Goal: Transaction & Acquisition: Purchase product/service

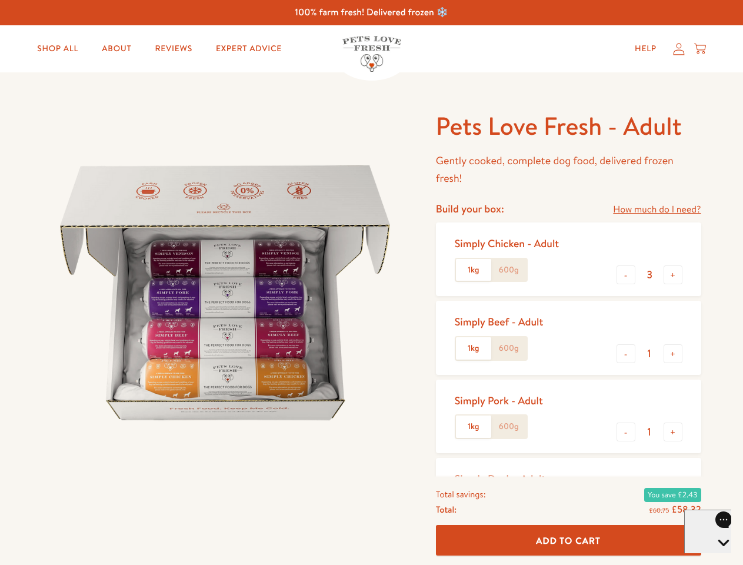
click at [371, 282] on img at bounding box center [224, 292] width 365 height 365
click at [657, 210] on link "How much do I need?" at bounding box center [657, 210] width 88 height 16
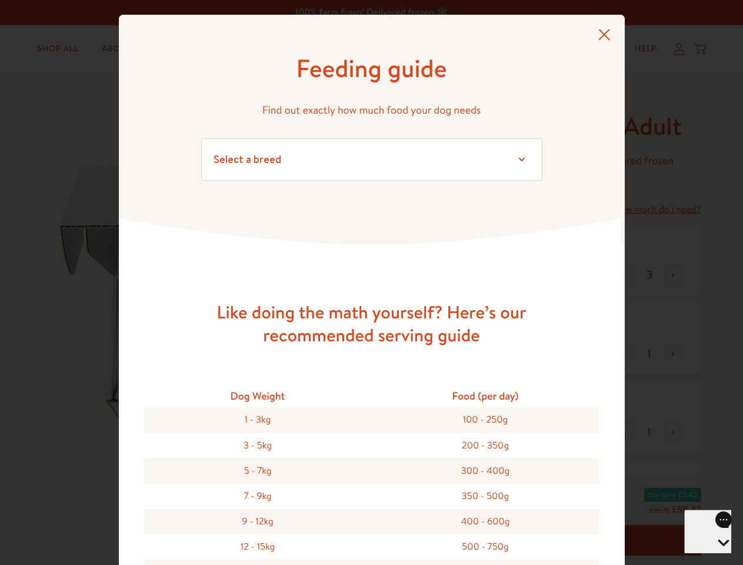
click at [626, 275] on div "Feeding guide Find out exactly how much food your dog needs Select a breed Affe…" at bounding box center [371, 282] width 743 height 565
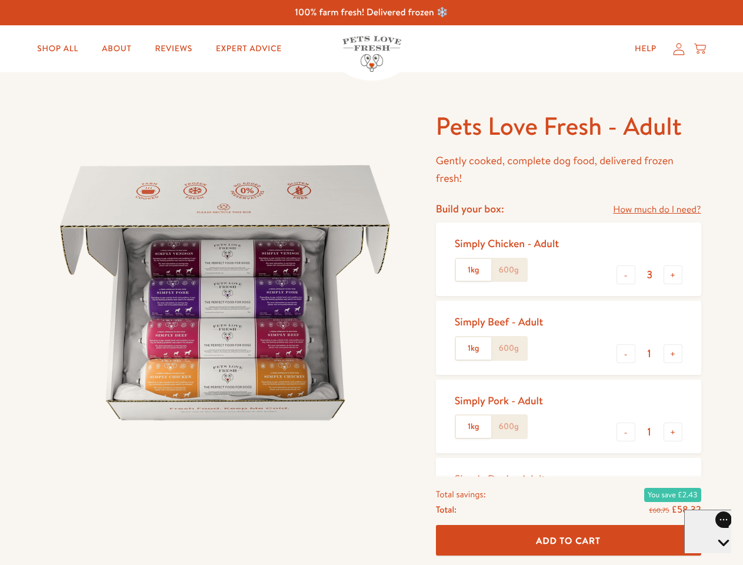
click at [673, 275] on button "+" at bounding box center [673, 274] width 19 height 19
type input "4"
click at [626, 354] on button "-" at bounding box center [626, 353] width 19 height 19
click at [673, 354] on button "+" at bounding box center [673, 353] width 19 height 19
type input "1"
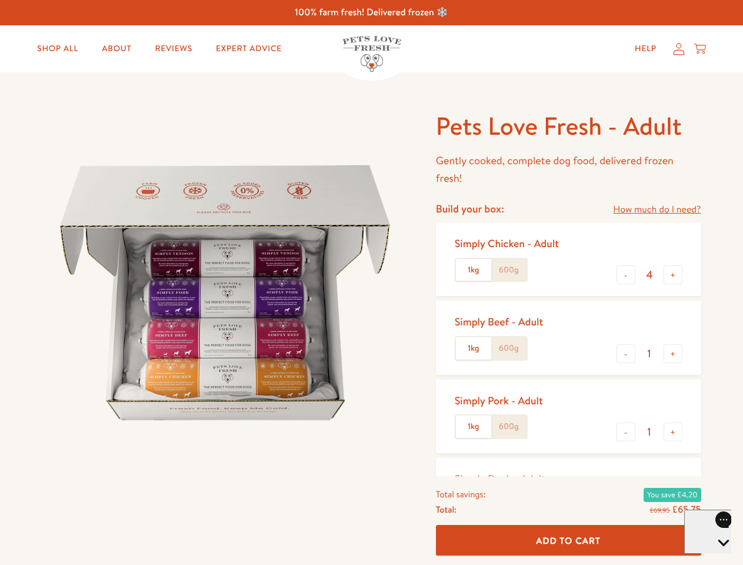
click at [626, 432] on button "-" at bounding box center [626, 432] width 19 height 19
click at [673, 432] on button "+" at bounding box center [673, 432] width 19 height 19
type input "1"
click at [568, 540] on span "Add To Cart" at bounding box center [568, 540] width 65 height 12
